Goal: Information Seeking & Learning: Learn about a topic

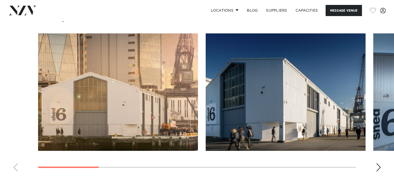
scroll to position [542, 0]
click at [378, 165] on div "Next slide" at bounding box center [378, 168] width 5 height 8
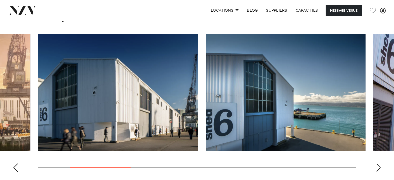
click at [378, 165] on div "Next slide" at bounding box center [378, 168] width 5 height 8
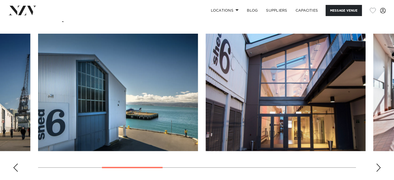
click at [378, 165] on div "Next slide" at bounding box center [378, 168] width 5 height 8
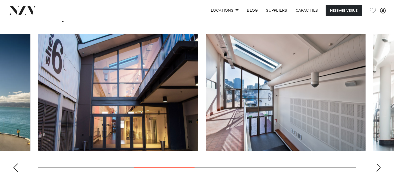
click at [378, 165] on div "Next slide" at bounding box center [378, 168] width 5 height 8
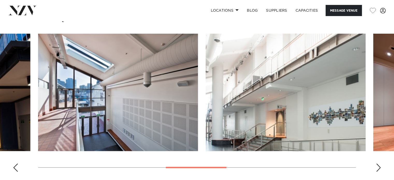
click at [378, 165] on div "Next slide" at bounding box center [378, 168] width 5 height 8
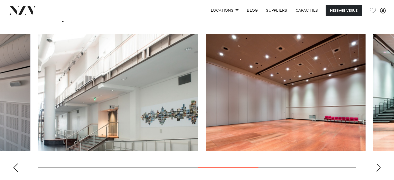
click at [378, 165] on div "Next slide" at bounding box center [378, 168] width 5 height 8
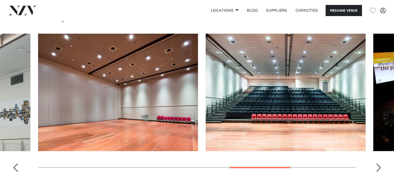
click at [378, 165] on div "Next slide" at bounding box center [378, 168] width 5 height 8
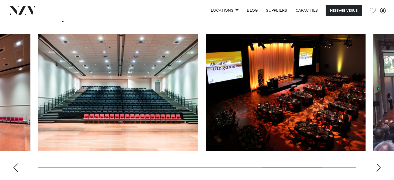
click at [378, 165] on div "Next slide" at bounding box center [378, 168] width 5 height 8
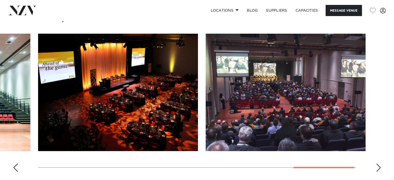
click at [378, 165] on div "Next slide" at bounding box center [378, 168] width 5 height 8
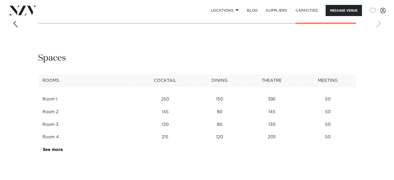
scroll to position [687, 0]
click at [51, 149] on link "See more" at bounding box center [63, 149] width 40 height 4
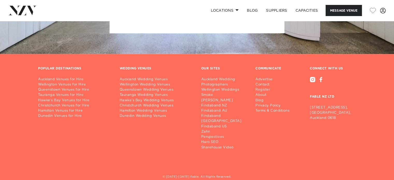
scroll to position [1286, 0]
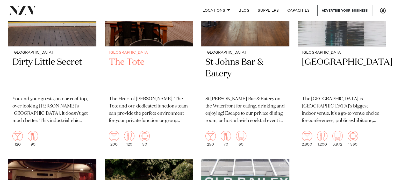
scroll to position [2125, 0]
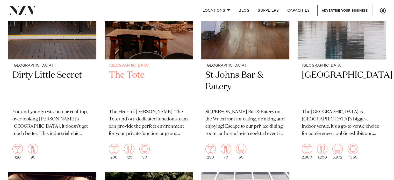
click at [173, 31] on img at bounding box center [149, 0] width 88 height 118
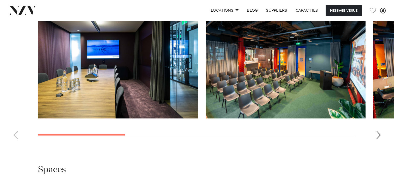
scroll to position [492, 0]
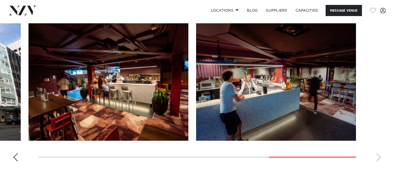
click at [375, 144] on swiper-container at bounding box center [197, 94] width 394 height 142
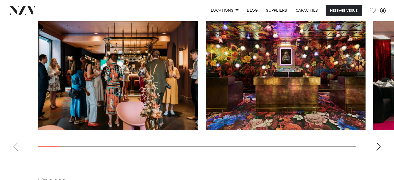
scroll to position [544, 0]
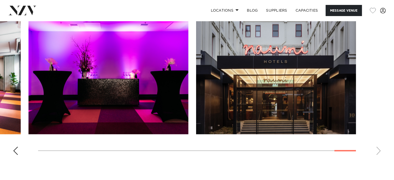
click at [363, 150] on swiper-container at bounding box center [197, 88] width 394 height 142
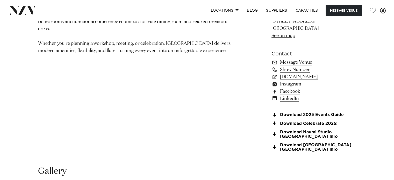
scroll to position [337, 0]
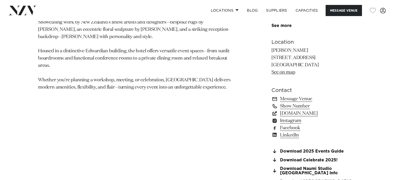
click at [305, 112] on link "naumihotels.com" at bounding box center [314, 113] width 84 height 7
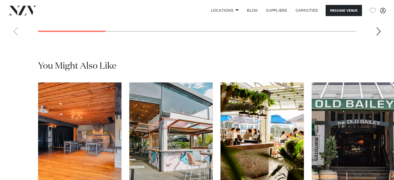
scroll to position [518, 0]
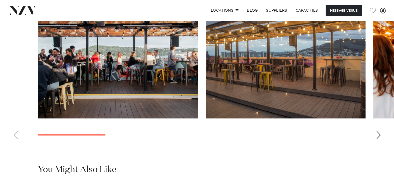
click at [378, 133] on div "Next slide" at bounding box center [378, 135] width 5 height 8
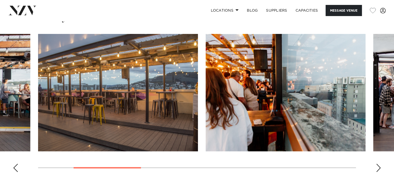
scroll to position [492, 0]
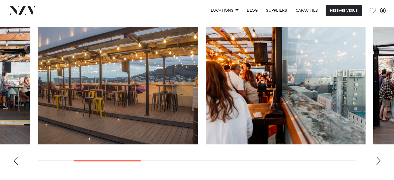
click at [379, 159] on div "Next slide" at bounding box center [378, 161] width 5 height 8
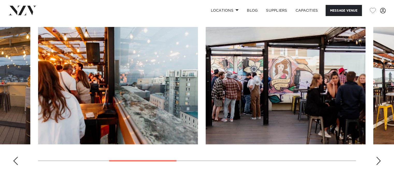
click at [379, 159] on div "Next slide" at bounding box center [378, 161] width 5 height 8
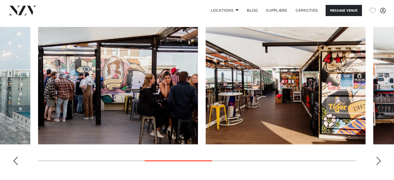
click at [379, 159] on div "Next slide" at bounding box center [378, 161] width 5 height 8
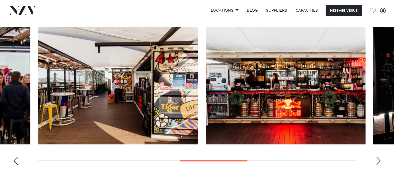
click at [379, 159] on div "Next slide" at bounding box center [378, 161] width 5 height 8
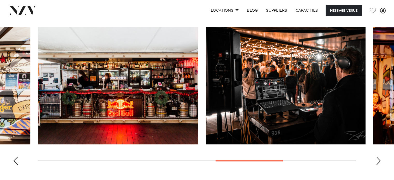
click at [379, 159] on div "Next slide" at bounding box center [378, 161] width 5 height 8
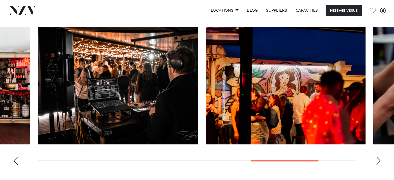
click at [379, 159] on div "Next slide" at bounding box center [378, 161] width 5 height 8
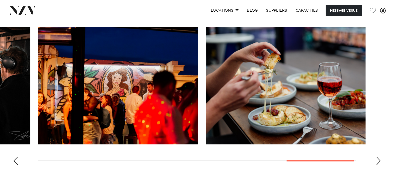
click at [379, 159] on div "Next slide" at bounding box center [378, 161] width 5 height 8
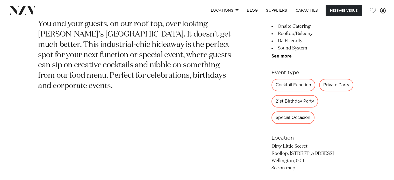
scroll to position [311, 0]
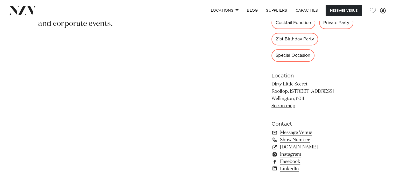
click at [318, 146] on link "dirtylittlesecret.co.nz" at bounding box center [314, 147] width 84 height 7
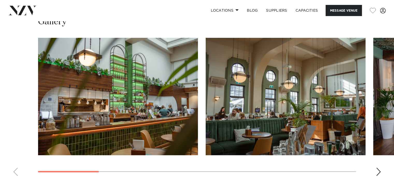
scroll to position [492, 0]
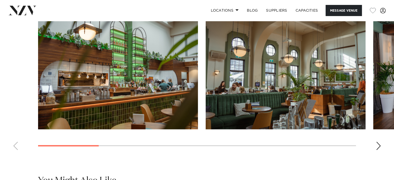
click at [92, 144] on swiper-container at bounding box center [197, 83] width 394 height 142
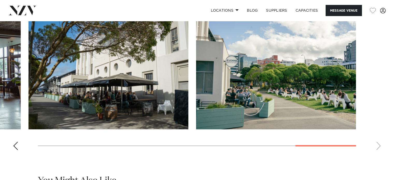
click at [367, 147] on swiper-container at bounding box center [197, 83] width 394 height 142
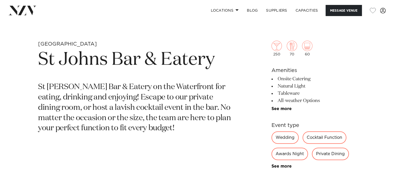
scroll to position [181, 0]
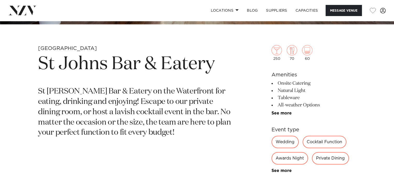
drag, startPoint x: 283, startPoint y: 113, endPoint x: 265, endPoint y: 115, distance: 17.4
click at [283, 113] on link "See more" at bounding box center [292, 113] width 40 height 4
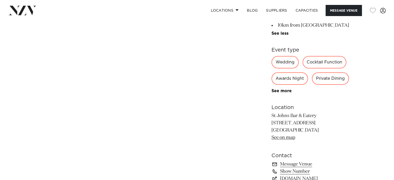
scroll to position [363, 0]
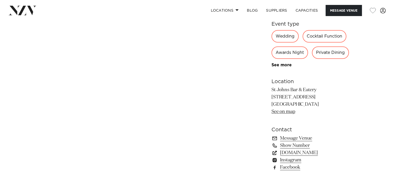
click at [310, 154] on link "stjohnsbar.co.nz" at bounding box center [314, 152] width 84 height 7
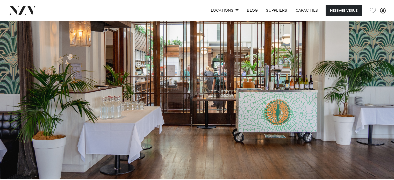
scroll to position [0, 0]
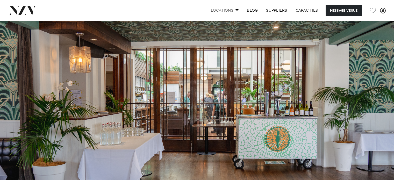
click at [233, 11] on link "Locations" at bounding box center [225, 10] width 36 height 11
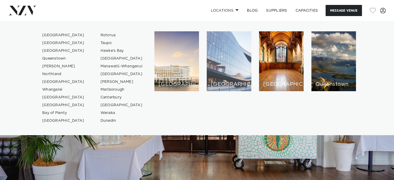
click at [220, 47] on div "[GEOGRAPHIC_DATA]" at bounding box center [229, 61] width 45 height 60
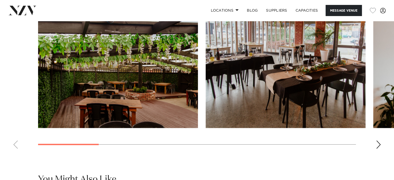
scroll to position [467, 0]
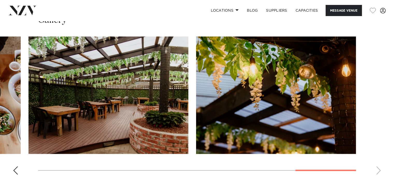
click at [359, 168] on swiper-container at bounding box center [197, 108] width 394 height 142
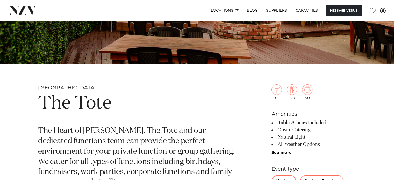
scroll to position [130, 0]
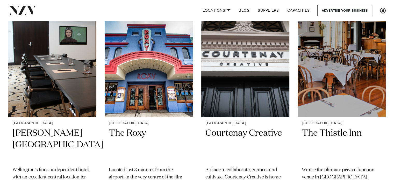
scroll to position [1607, 0]
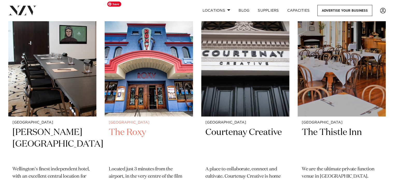
click at [117, 72] on img at bounding box center [149, 57] width 88 height 118
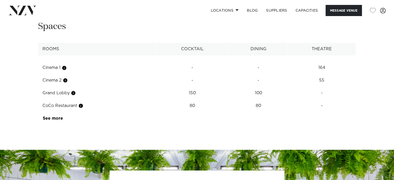
scroll to position [517, 0]
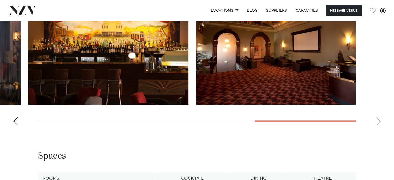
click at [375, 118] on swiper-container at bounding box center [197, 58] width 394 height 142
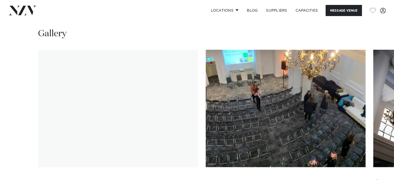
scroll to position [467, 0]
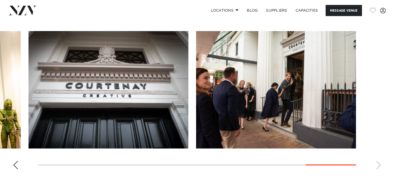
click at [366, 157] on swiper-container at bounding box center [197, 102] width 394 height 142
